Goal: Navigation & Orientation: Find specific page/section

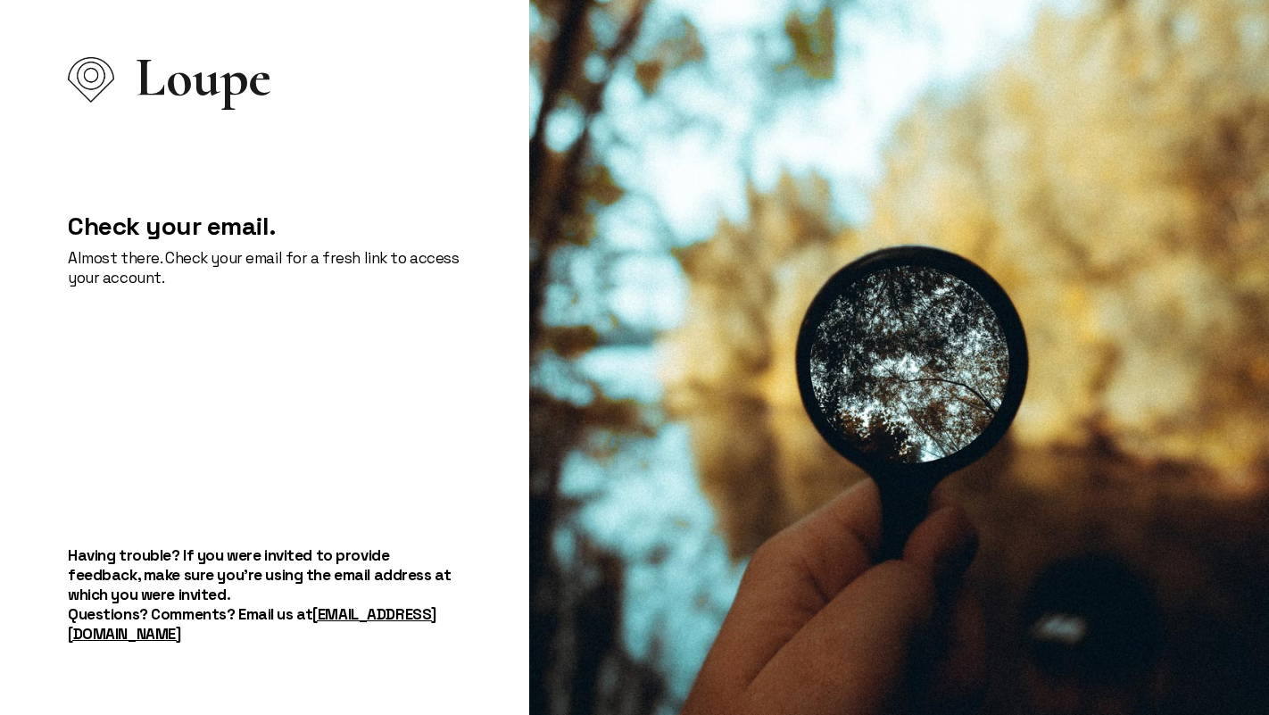
click at [201, 342] on div "Check your email. Almost there. Check your email for a fresh link to access you…" at bounding box center [264, 324] width 393 height 298
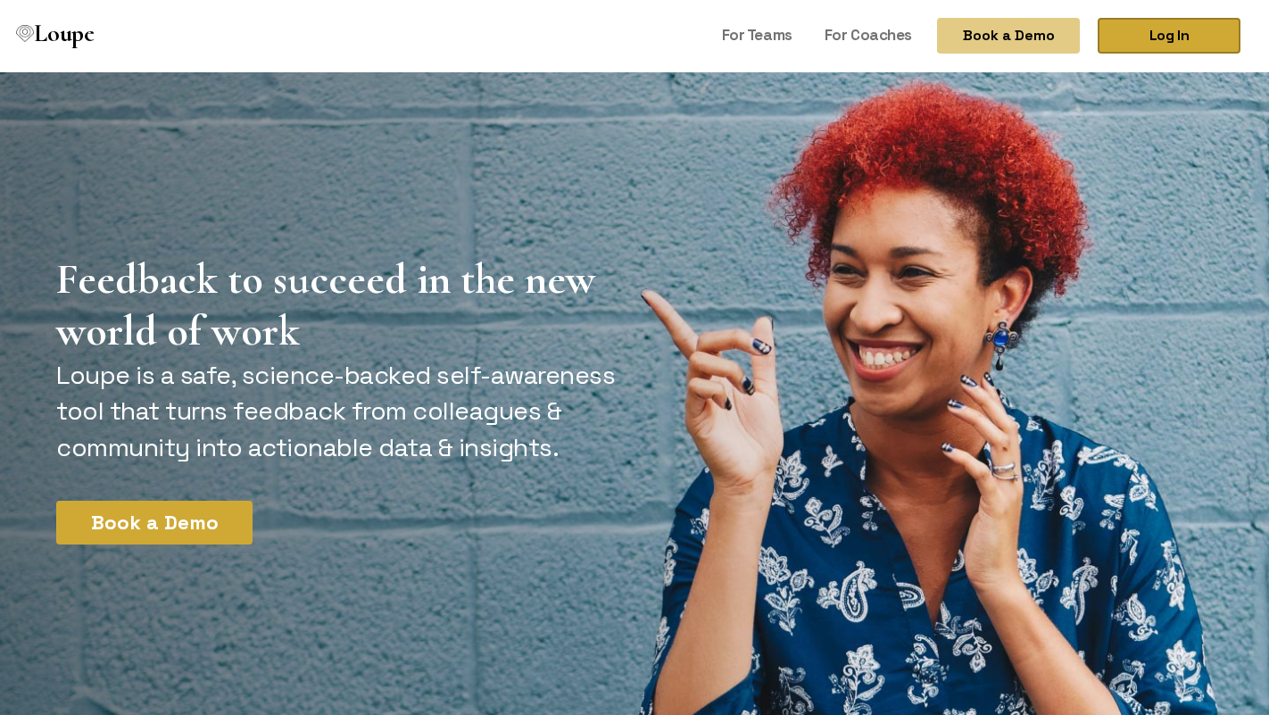
click at [1145, 36] on link "Log In" at bounding box center [1168, 36] width 143 height 36
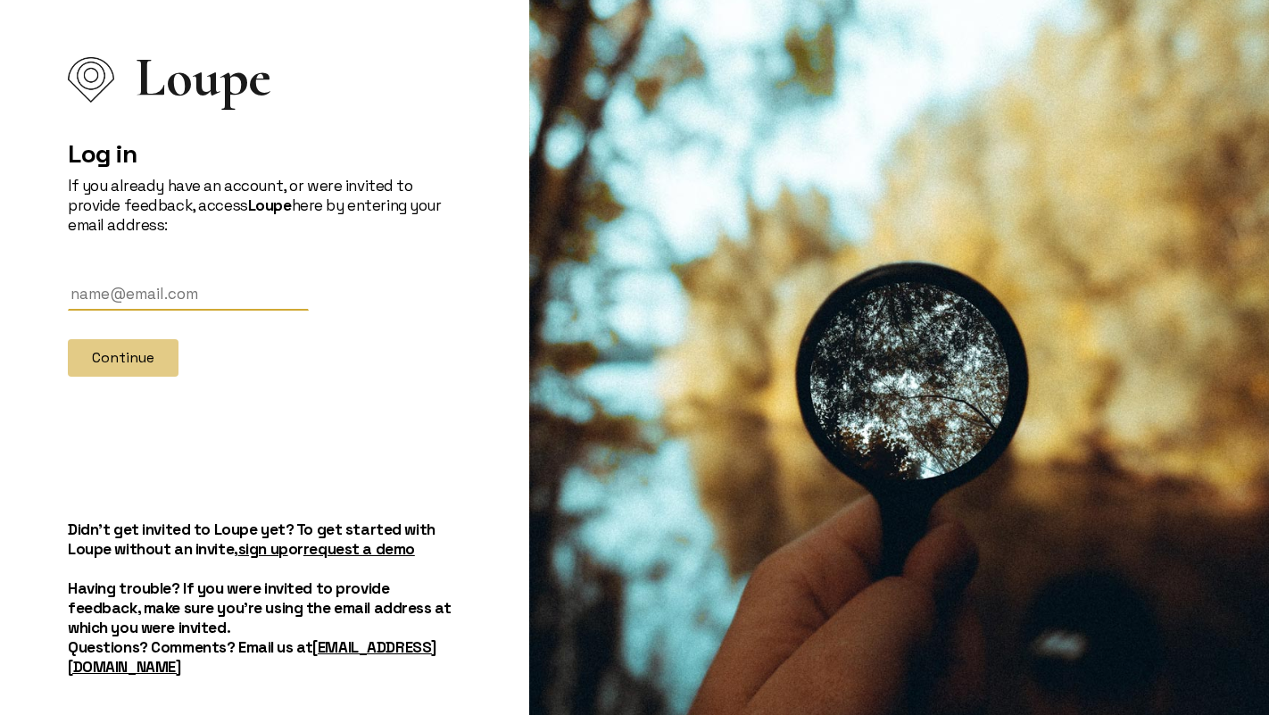
click at [241, 289] on input "text" at bounding box center [188, 293] width 241 height 33
type input "ksainz@arnoldventures.org"
click at [129, 362] on button "Continue" at bounding box center [123, 357] width 111 height 37
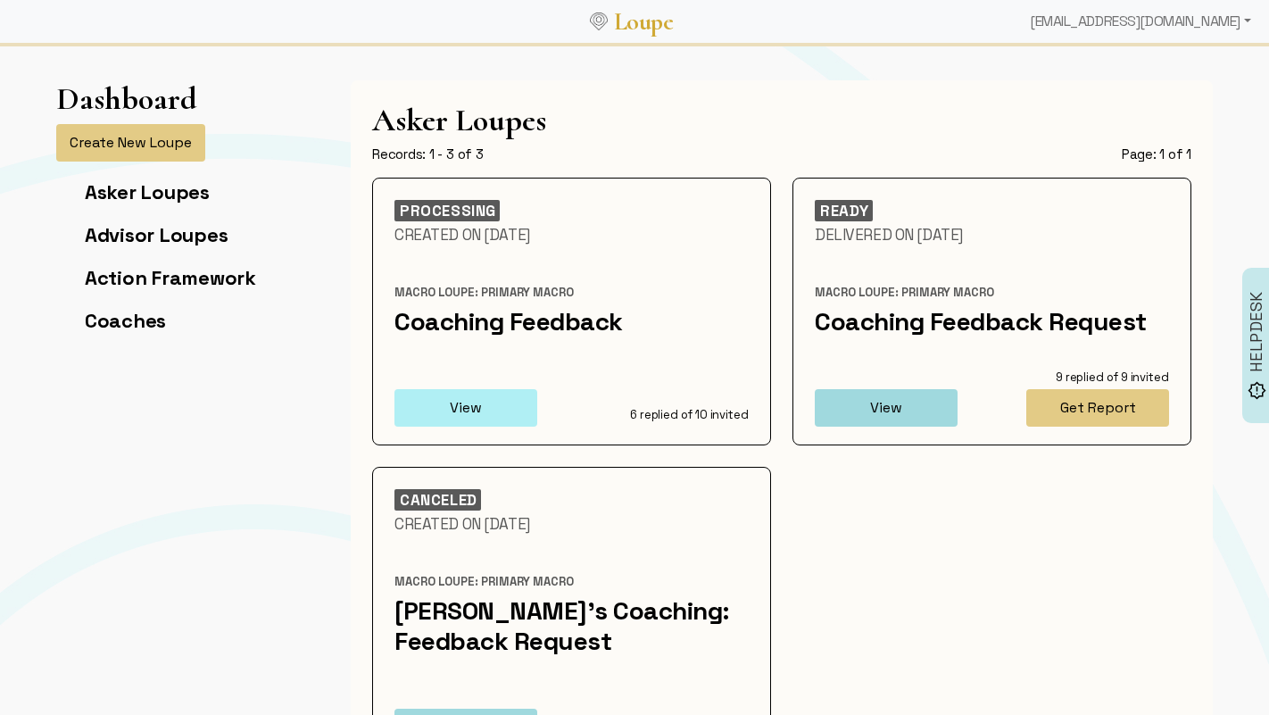
click at [500, 406] on button "View" at bounding box center [465, 407] width 143 height 37
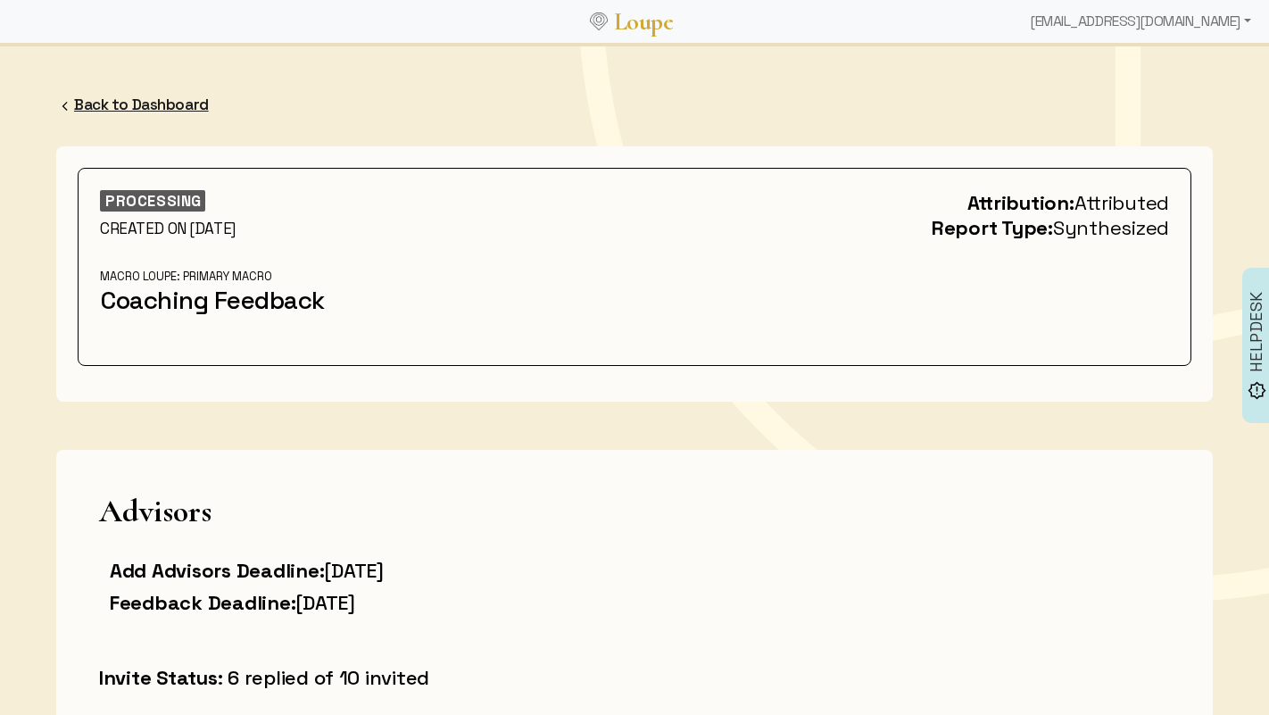
click at [113, 110] on link "Back to Dashboard" at bounding box center [141, 105] width 135 height 20
